Goal: Task Accomplishment & Management: Use online tool/utility

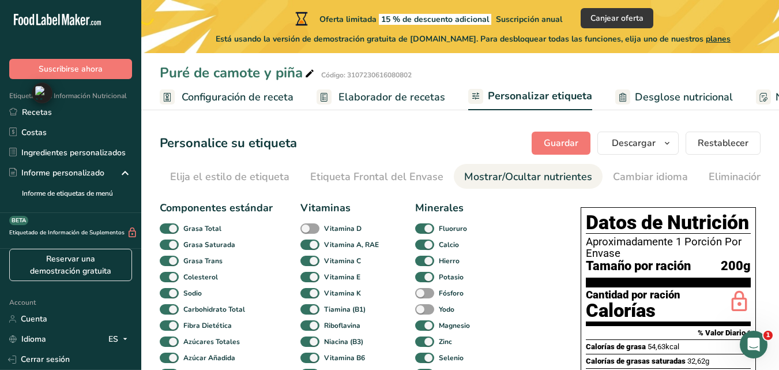
drag, startPoint x: 776, startPoint y: 222, endPoint x: 42, endPoint y: 93, distance: 744.9
click at [724, 93] on div "Ctrl+M" at bounding box center [751, 92] width 55 height 21
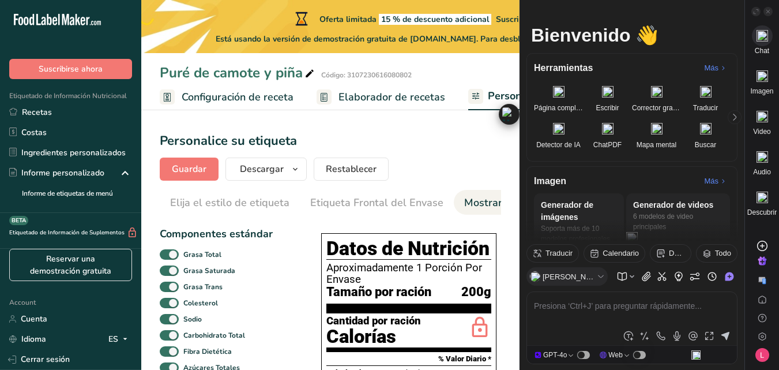
drag, startPoint x: 43, startPoint y: 90, endPoint x: 771, endPoint y: 13, distance: 731.4
click at [769, 13] on icon at bounding box center [768, 12] width 6 height 6
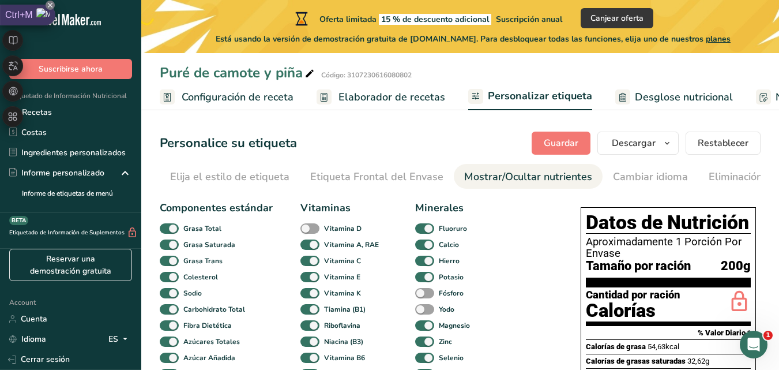
click at [729, 4] on div "Oferta limitada 15 % de descuento adicional Suscripción anual Canjear oferta Es…" at bounding box center [473, 26] width 664 height 53
click at [239, 102] on span "Configuración de receta" at bounding box center [238, 97] width 112 height 16
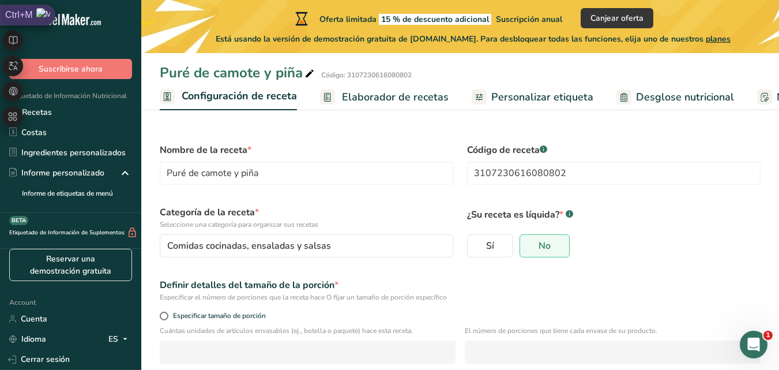
scroll to position [0, 4]
click at [366, 95] on span "Elaborador de recetas" at bounding box center [391, 97] width 107 height 16
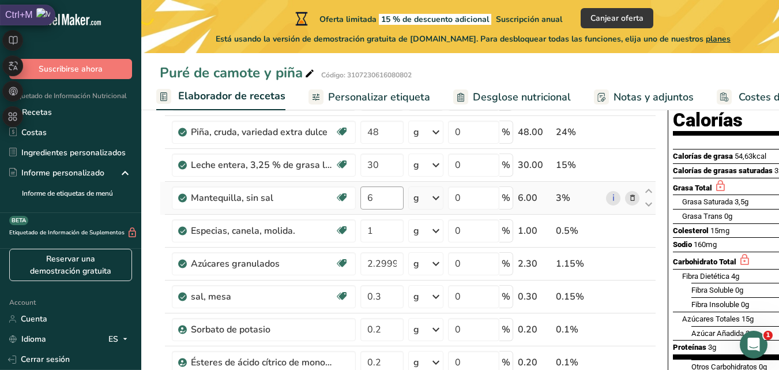
scroll to position [81, 0]
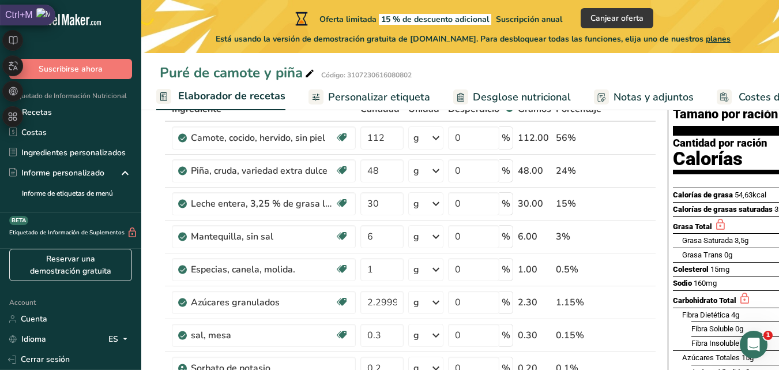
click at [364, 98] on span "Personalizar etiqueta" at bounding box center [379, 97] width 102 height 16
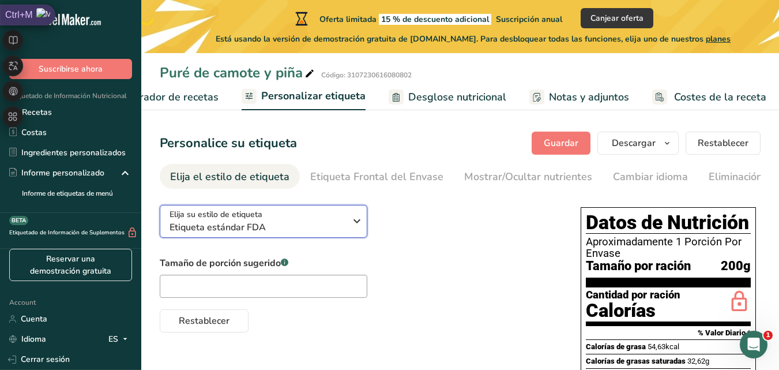
click at [342, 226] on span "Etiqueta estándar FDA" at bounding box center [258, 227] width 176 height 14
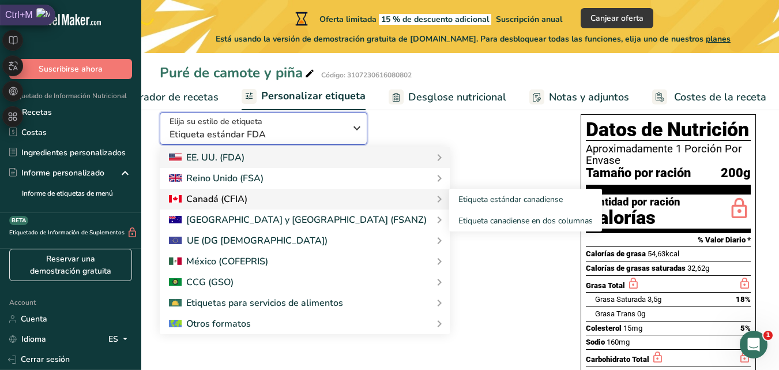
scroll to position [58, 0]
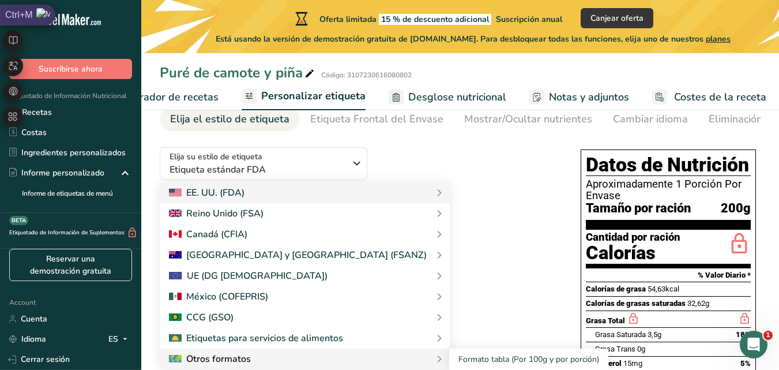
click at [287, 354] on div "Otros formatos" at bounding box center [305, 359] width 272 height 14
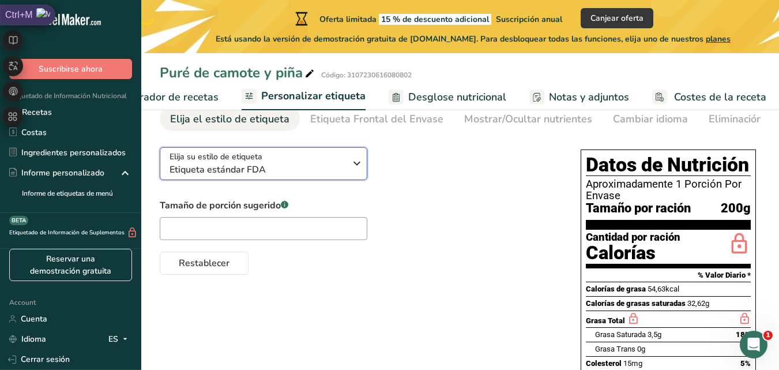
click at [339, 171] on span "Etiqueta estándar FDA" at bounding box center [258, 170] width 176 height 14
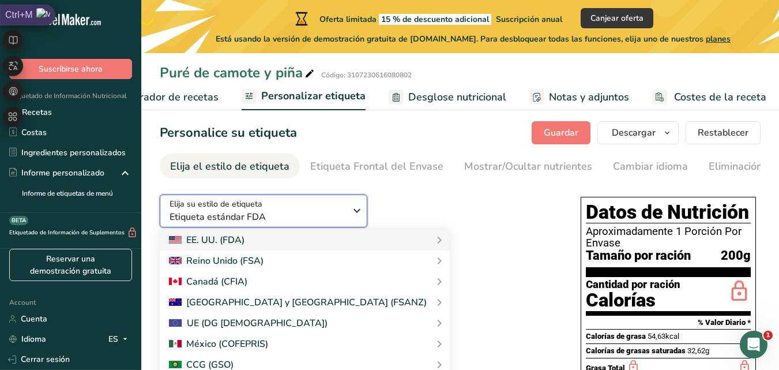
scroll to position [0, 0]
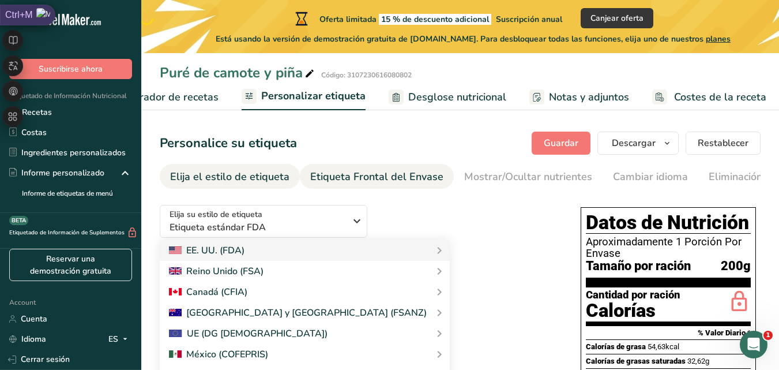
click at [410, 183] on div "Etiqueta Frontal del Envase" at bounding box center [376, 177] width 133 height 16
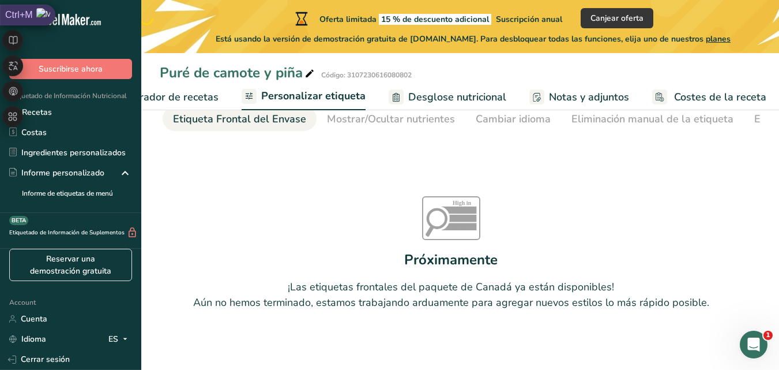
scroll to position [12, 0]
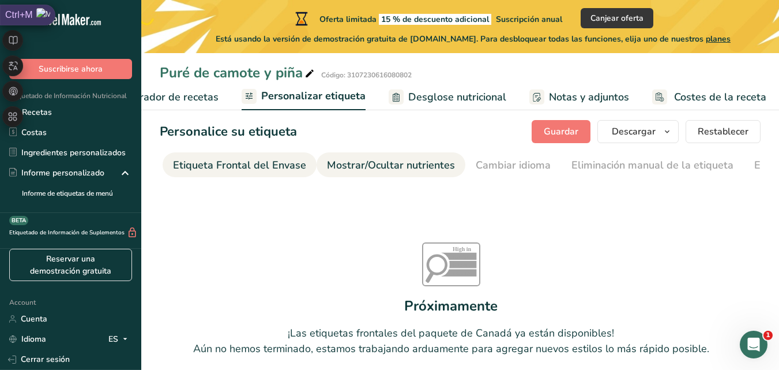
click at [419, 168] on div "Mostrar/Ocultar nutrientes" at bounding box center [391, 165] width 128 height 16
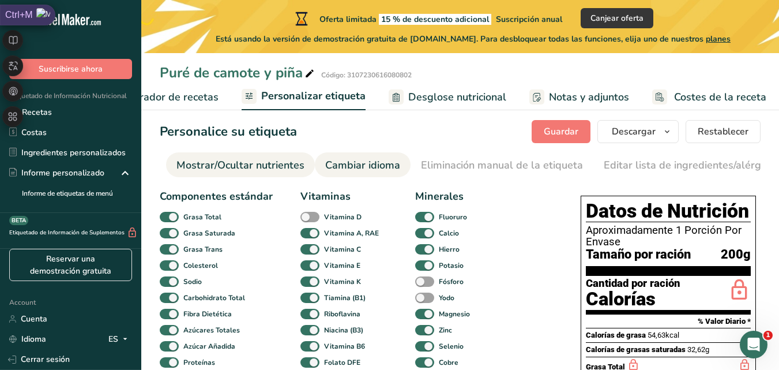
scroll to position [0, 0]
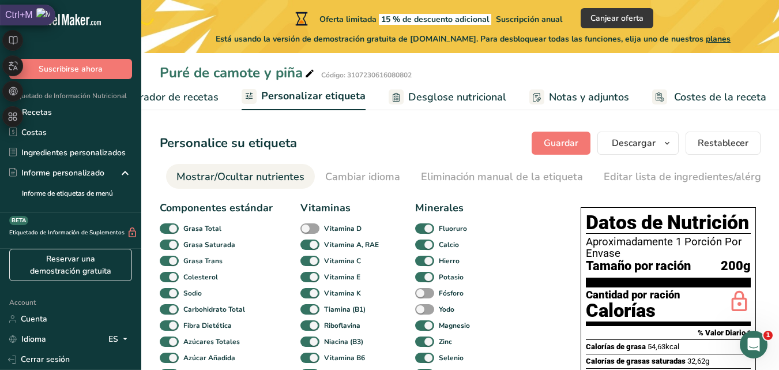
click at [190, 91] on span "Elaborador de recetas" at bounding box center [165, 97] width 107 height 16
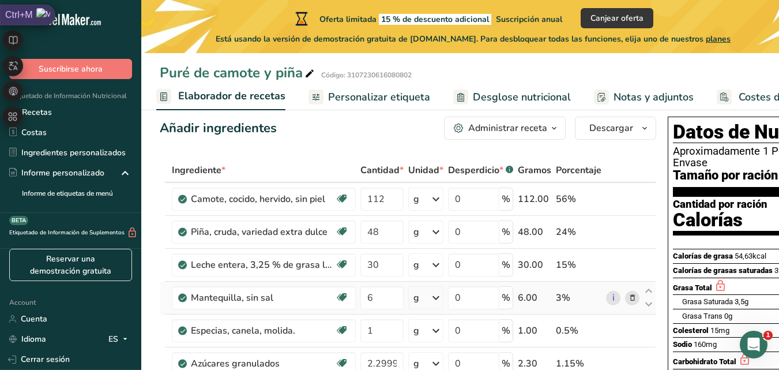
scroll to position [19, 0]
